Goal: Task Accomplishment & Management: Manage account settings

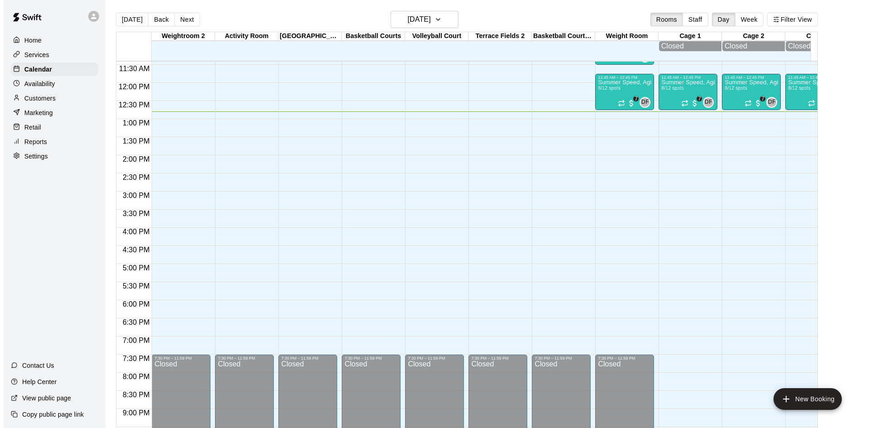
scroll to position [275, 0]
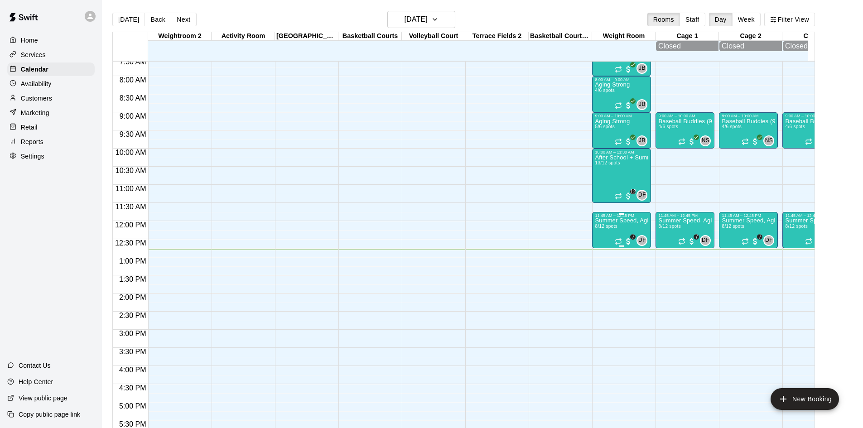
click at [617, 230] on div "Summer Speed, Agility, Power & Strength Training (SAPS) 8/12 spots" at bounding box center [621, 432] width 53 height 428
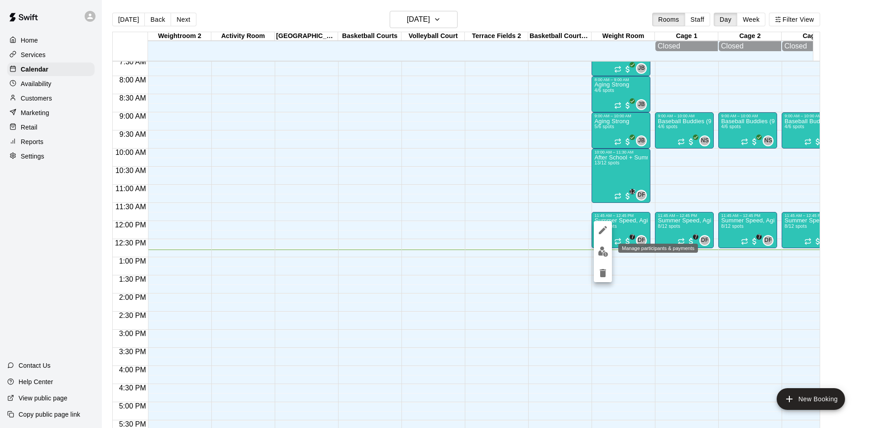
click at [603, 246] on button "edit" at bounding box center [603, 252] width 18 height 18
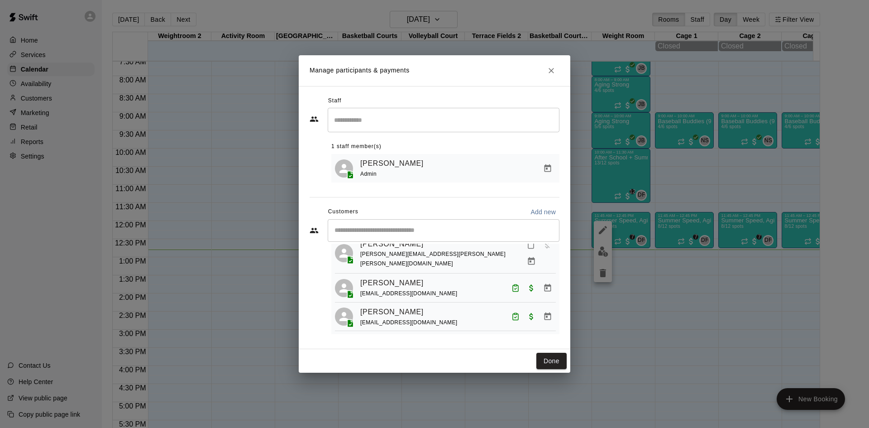
scroll to position [130, 0]
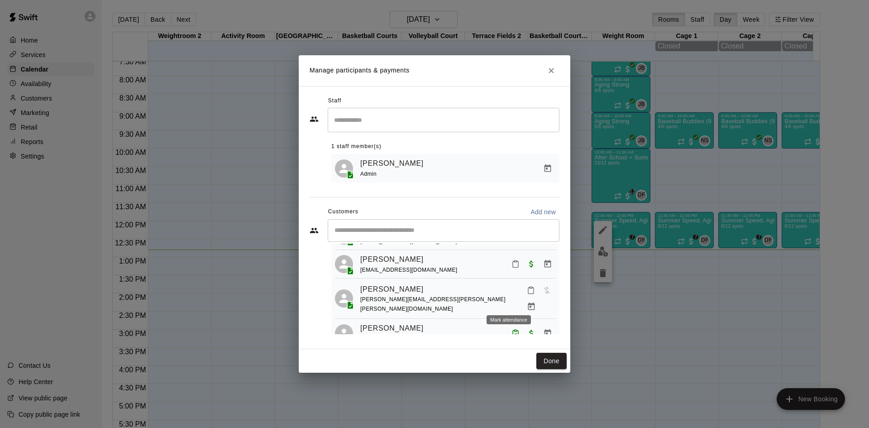
click at [527, 294] on icon "Mark attendance" at bounding box center [531, 290] width 8 height 8
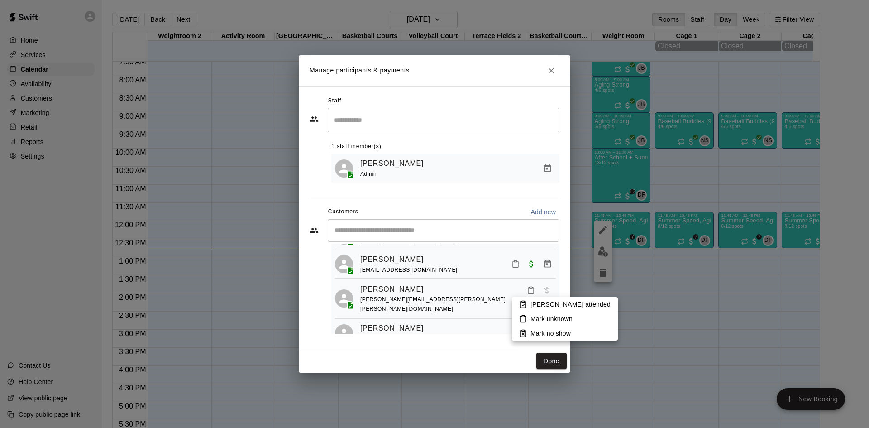
click at [531, 306] on p "[PERSON_NAME] attended" at bounding box center [571, 304] width 80 height 9
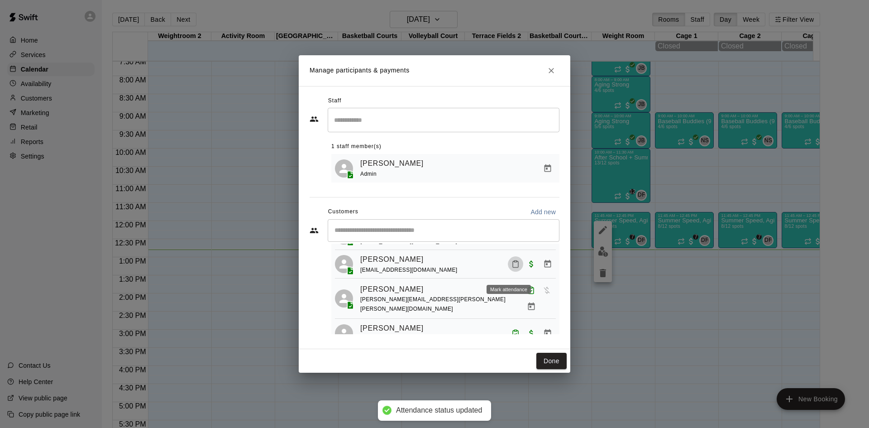
click at [514, 262] on rect "Mark attendance" at bounding box center [515, 261] width 3 height 1
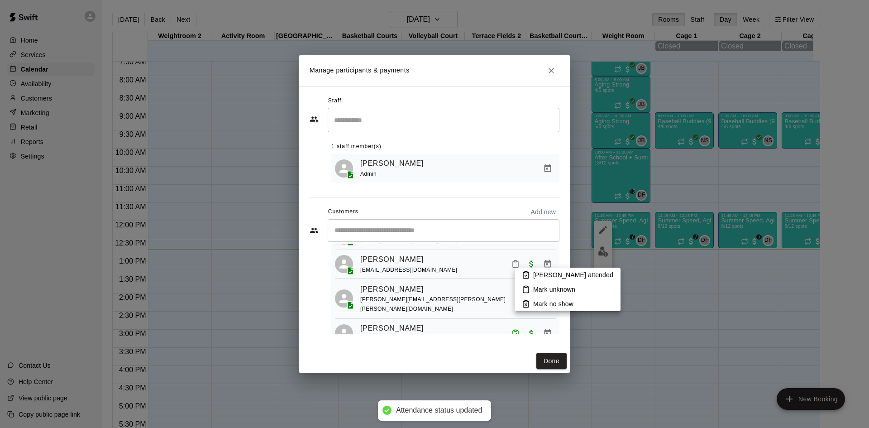
click at [523, 272] on icon at bounding box center [526, 275] width 8 height 8
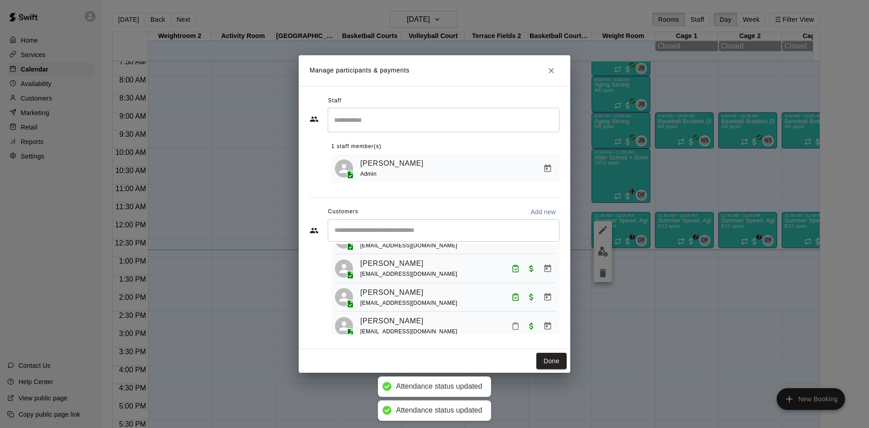
scroll to position [85, 0]
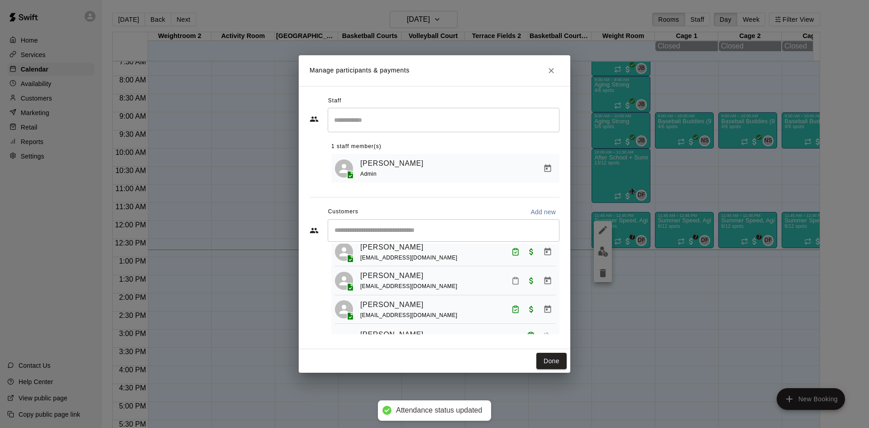
click at [512, 284] on icon "Mark attendance" at bounding box center [516, 281] width 8 height 8
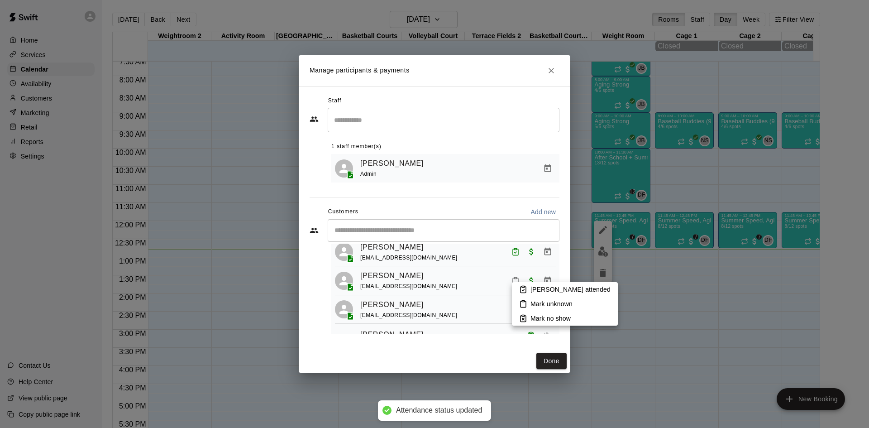
click at [542, 285] on p "[PERSON_NAME] attended" at bounding box center [571, 289] width 80 height 9
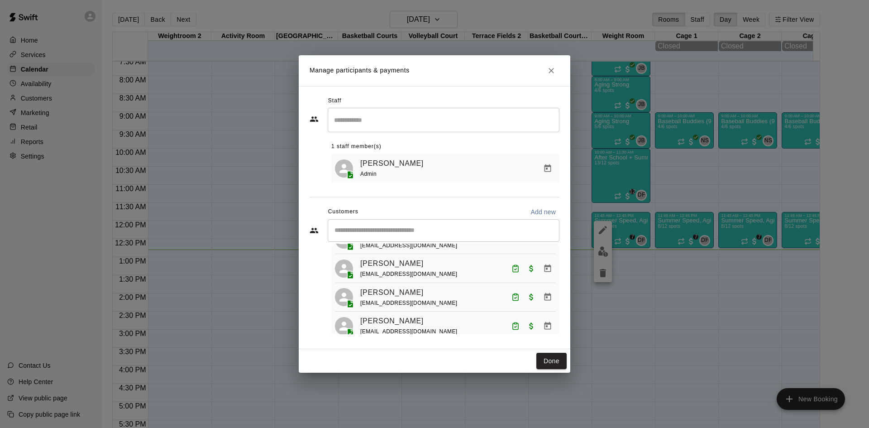
scroll to position [0, 0]
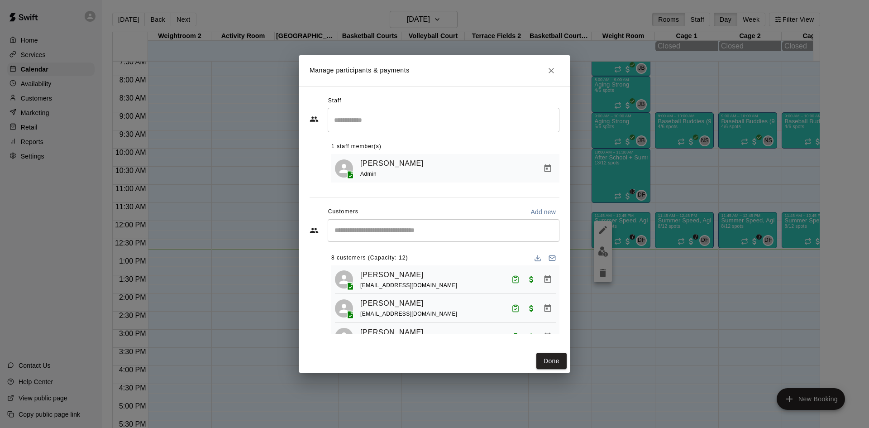
click at [449, 237] on div "​" at bounding box center [444, 230] width 232 height 23
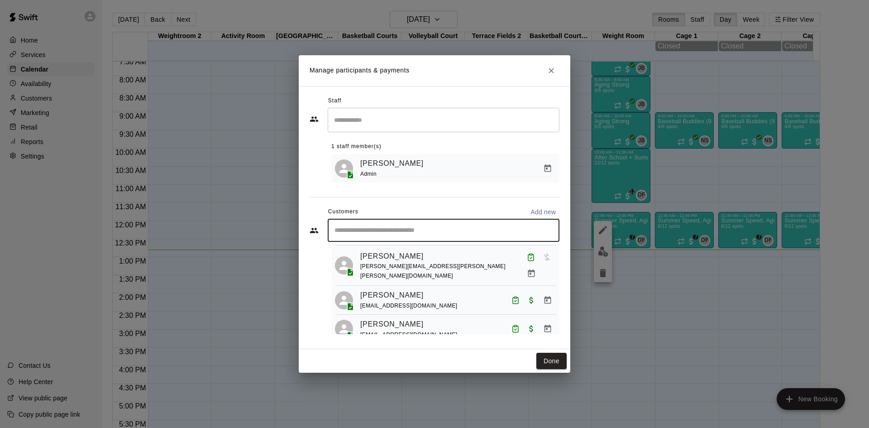
scroll to position [176, 0]
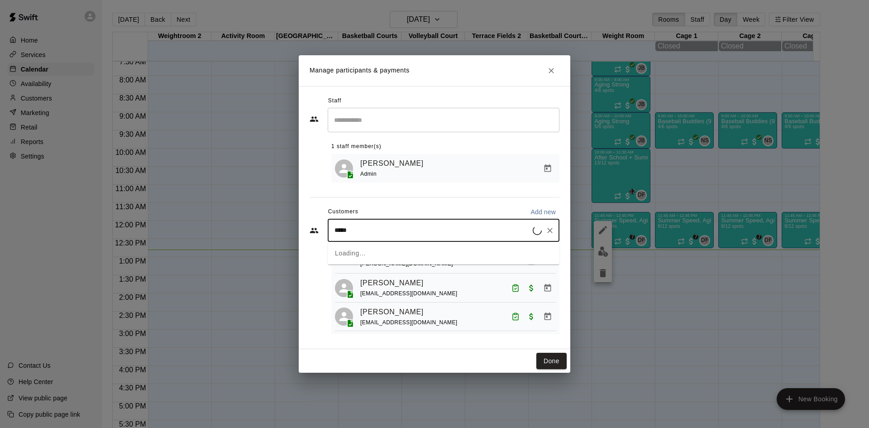
type input "******"
drag, startPoint x: 448, startPoint y: 243, endPoint x: 449, endPoint y: 250, distance: 7.8
click at [449, 247] on div "[PERSON_NAME] [EMAIL_ADDRESS][DOMAIN_NAME]" at bounding box center [444, 256] width 232 height 29
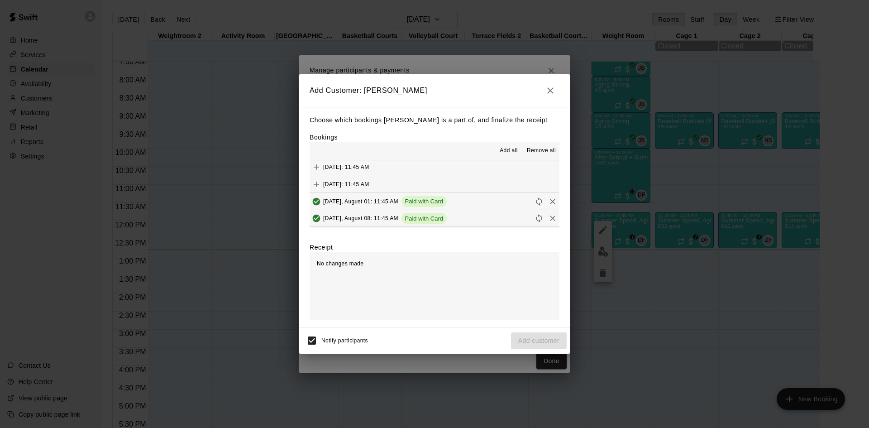
scroll to position [34, 0]
click at [334, 221] on span "[DATE]: 11:45 AM" at bounding box center [346, 219] width 46 height 6
